Goal: Find contact information: Obtain details needed to contact an individual or organization

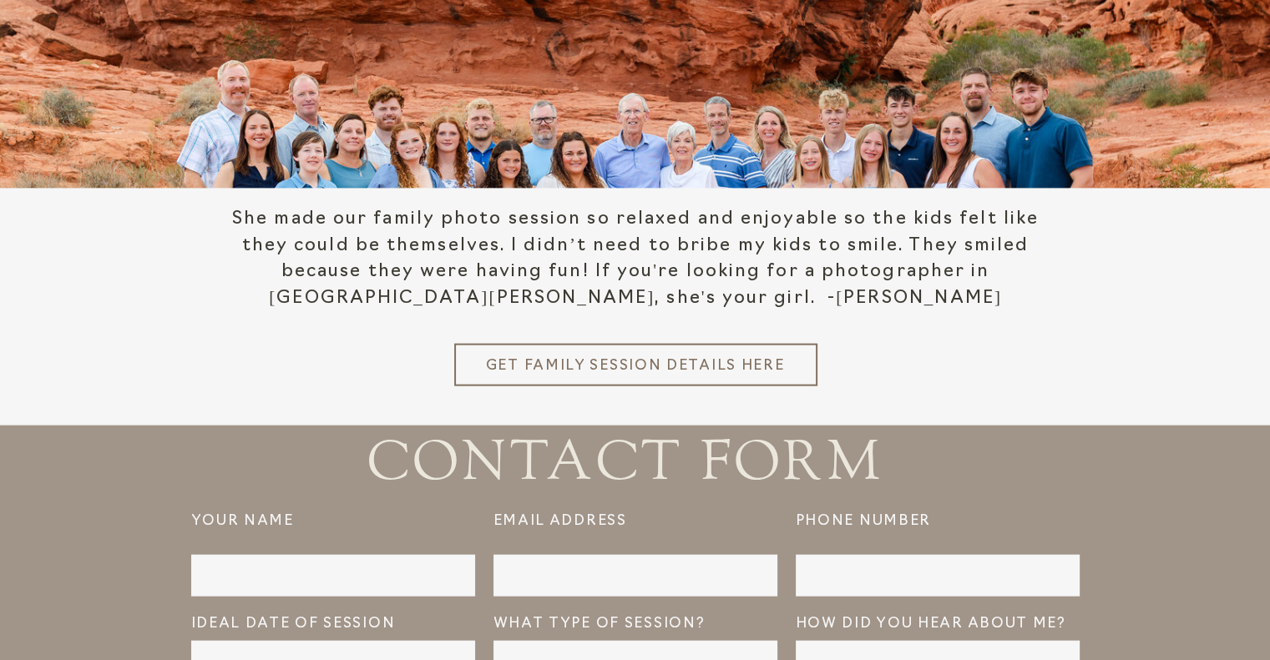
scroll to position [3478, 0]
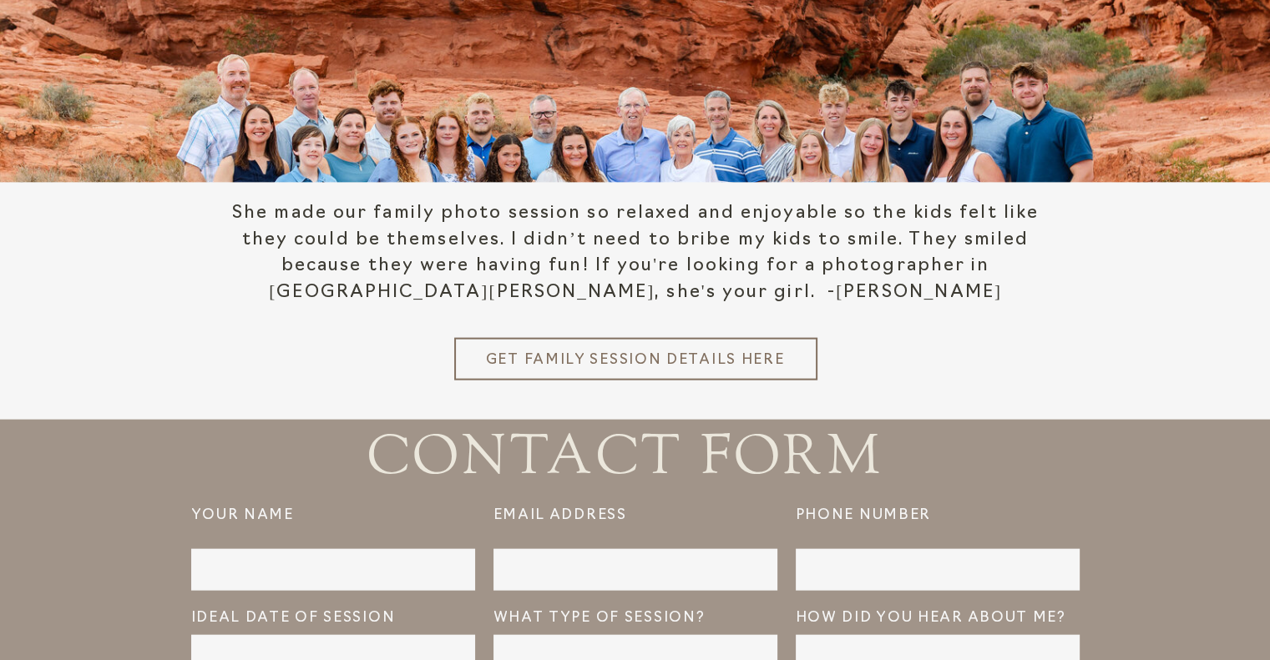
click at [666, 361] on h3 "Get Family Session details here" at bounding box center [635, 358] width 301 height 17
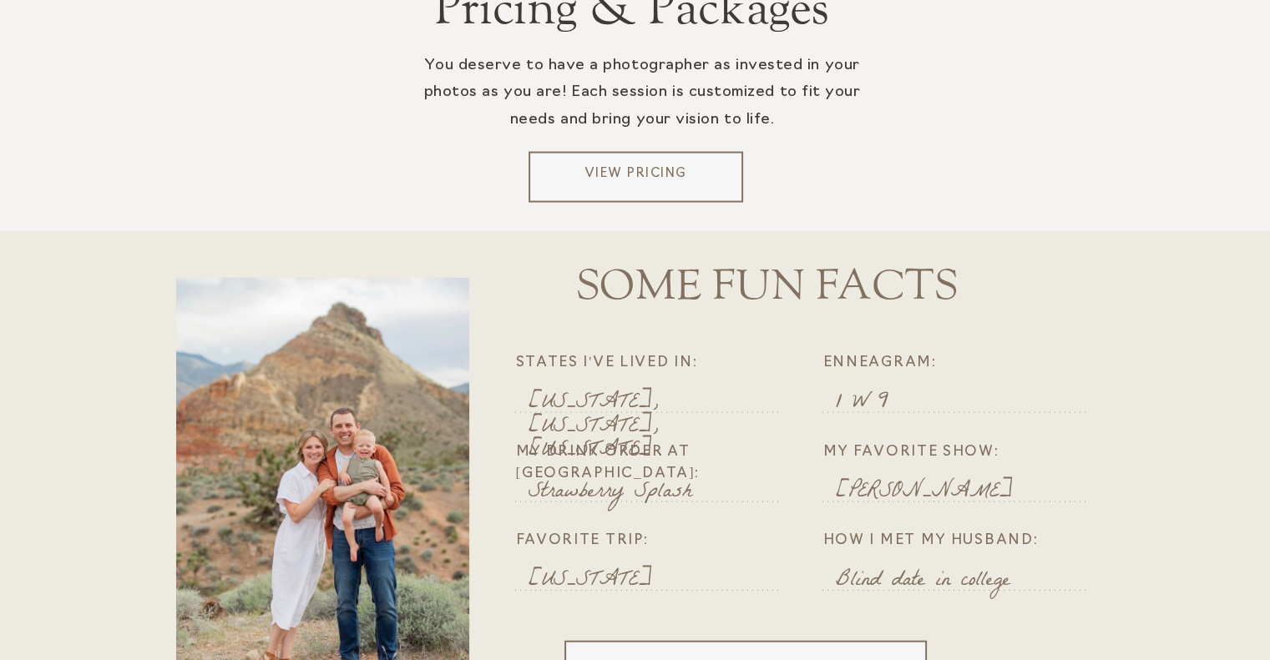
scroll to position [3478, 0]
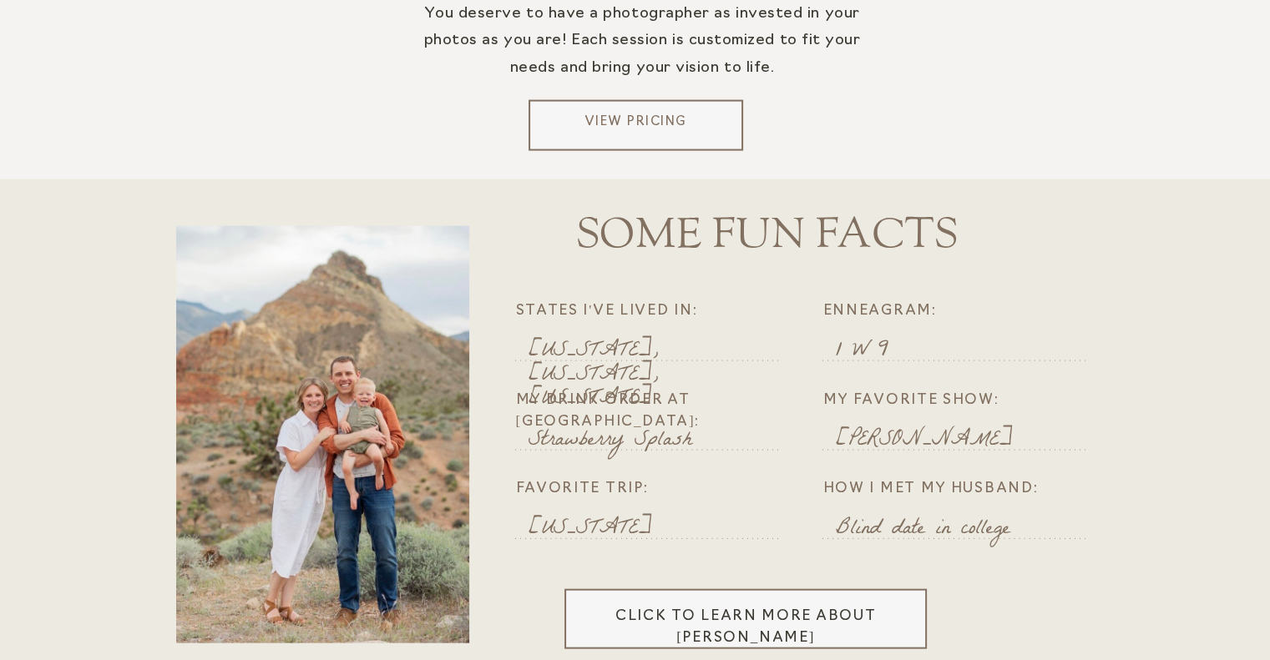
click at [649, 125] on p "View Pricing" at bounding box center [635, 126] width 201 height 25
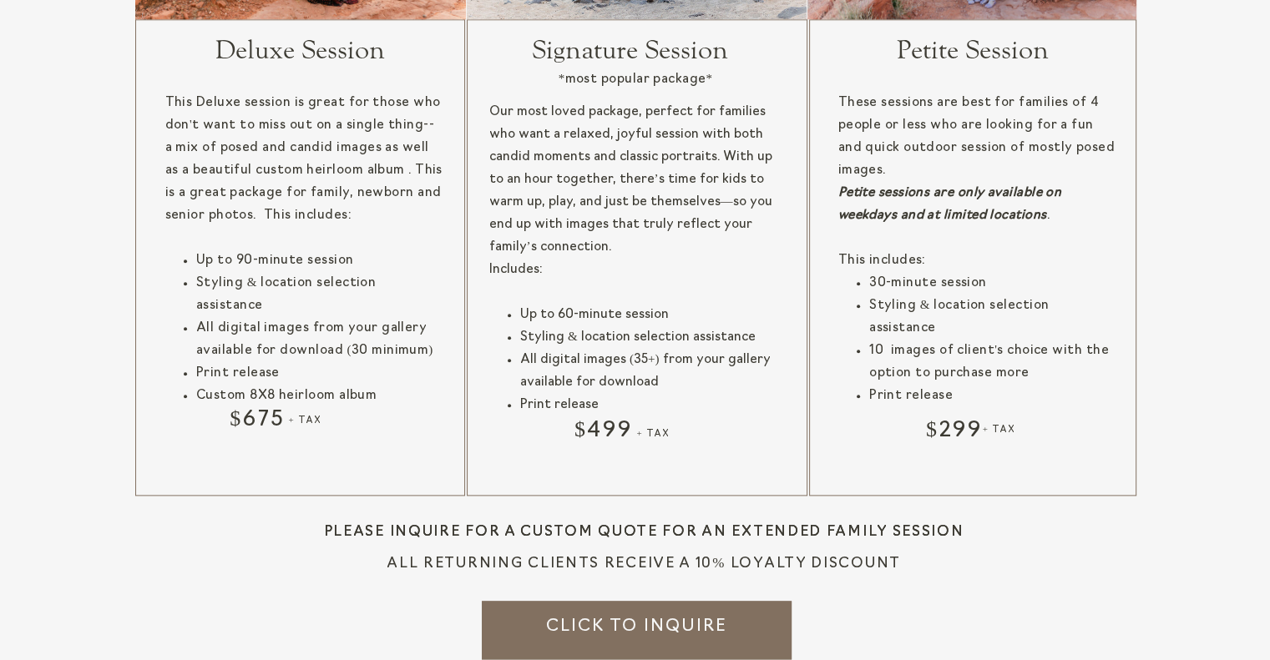
scroll to position [2087, 0]
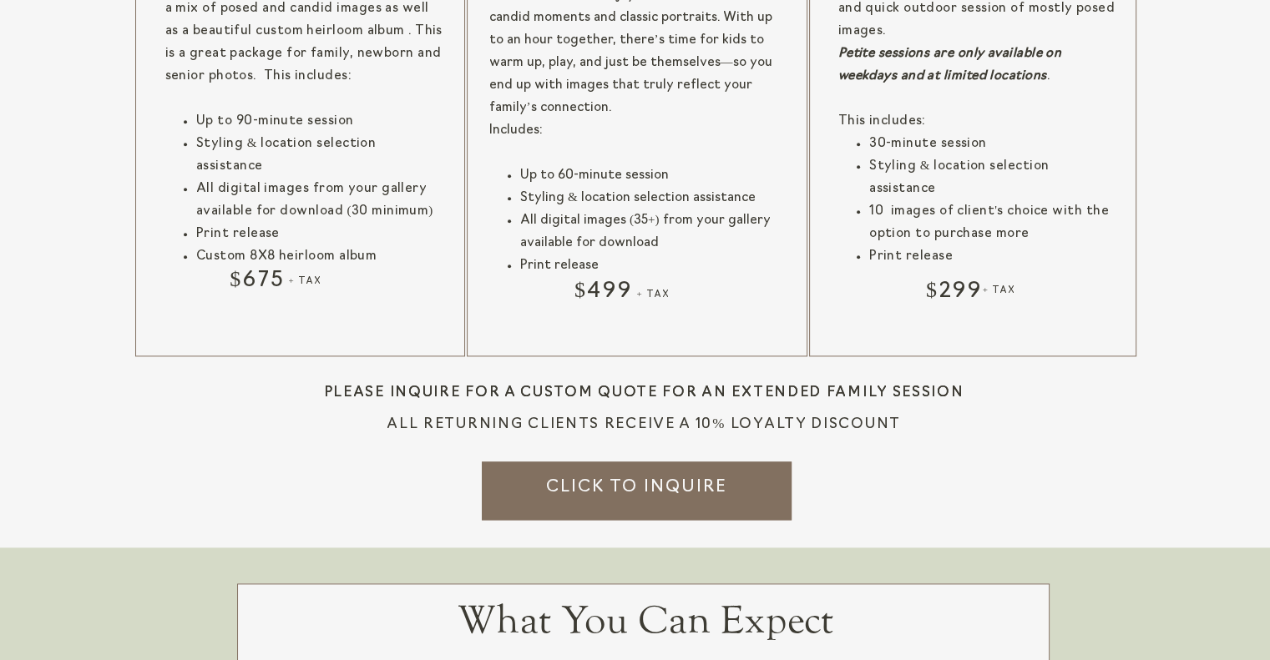
click at [594, 488] on h3 "Click to inquire" at bounding box center [636, 484] width 215 height 18
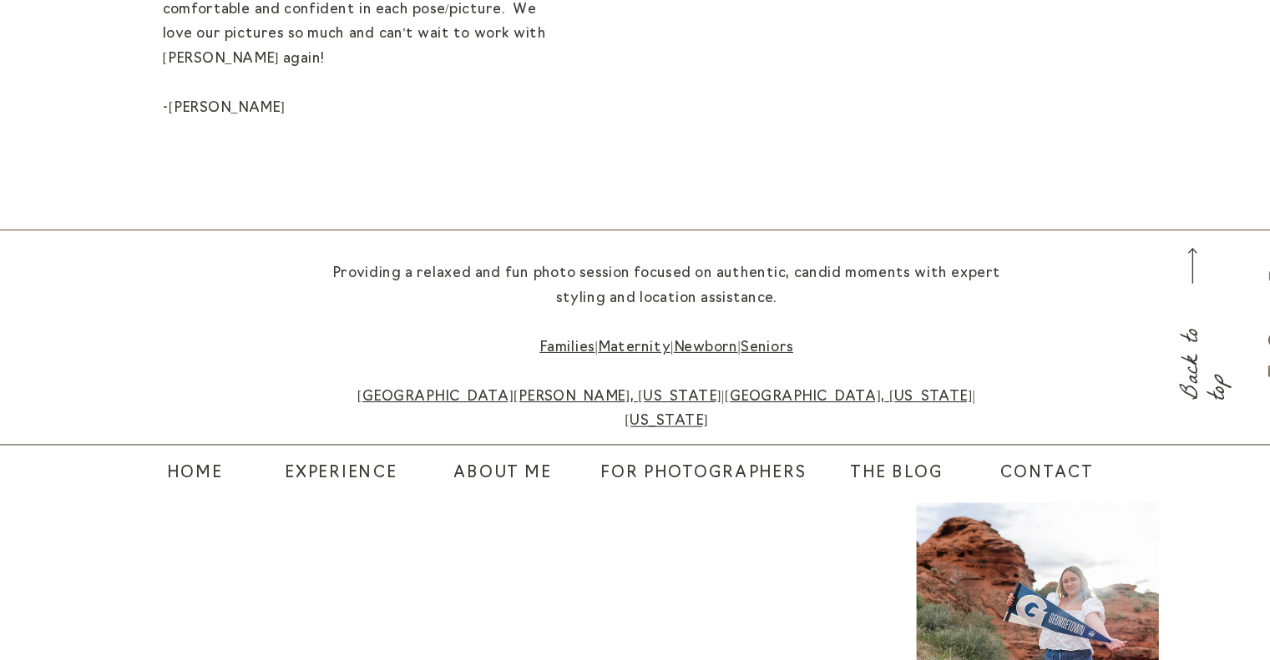
scroll to position [1486, 0]
